Goal: Navigation & Orientation: Find specific page/section

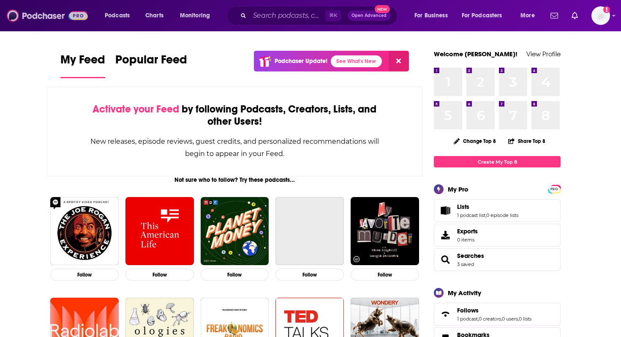
click at [50, 16] on img at bounding box center [47, 16] width 81 height 16
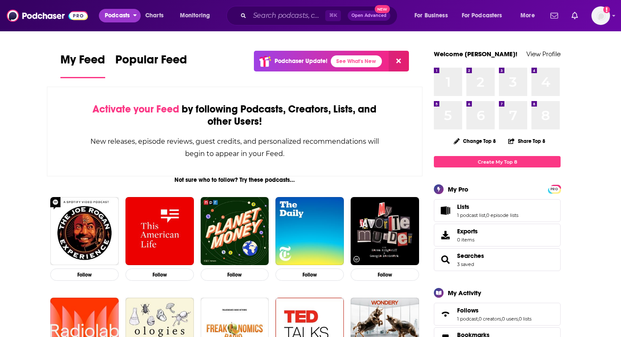
click at [112, 12] on span "Podcasts" at bounding box center [117, 16] width 25 height 12
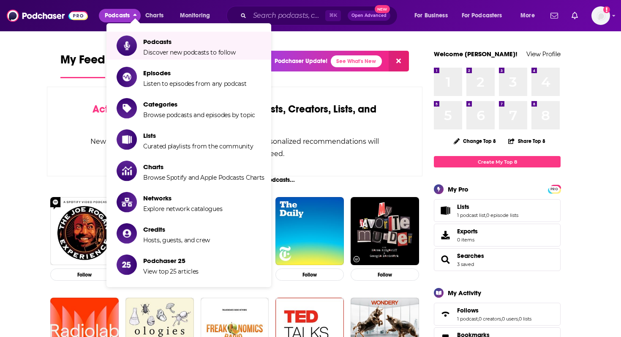
scroll to position [2, 0]
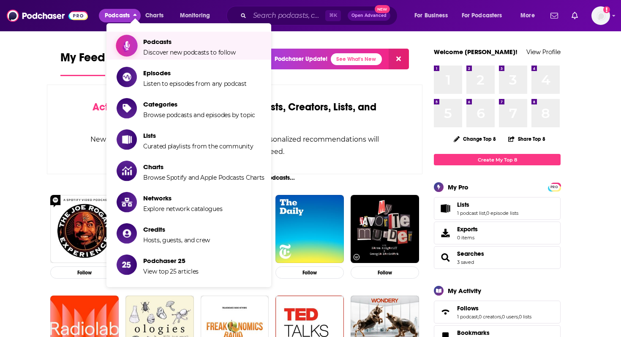
click at [163, 43] on span "Podcasts" at bounding box center [189, 42] width 93 height 8
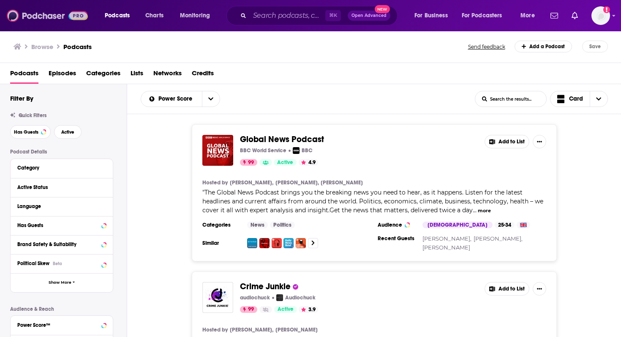
click at [37, 16] on img at bounding box center [47, 16] width 81 height 16
